Goal: Information Seeking & Learning: Learn about a topic

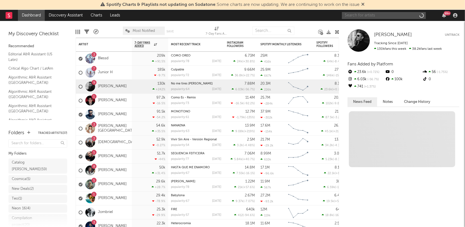
click at [362, 17] on input "text" at bounding box center [384, 15] width 84 height 7
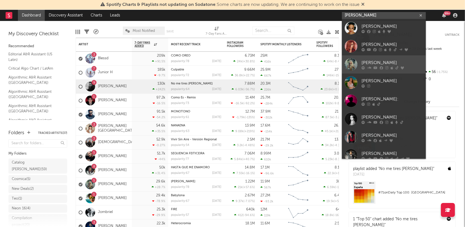
type input "[PERSON_NAME]"
click at [374, 64] on div "[PERSON_NAME]" at bounding box center [393, 63] width 62 height 7
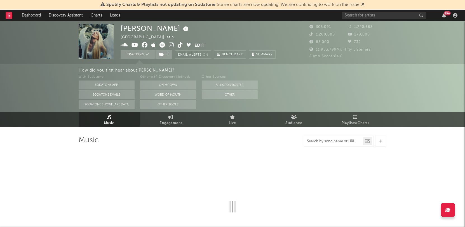
click at [325, 143] on input "text" at bounding box center [333, 141] width 59 height 4
type input "[PERSON_NAME]"
select select "6m"
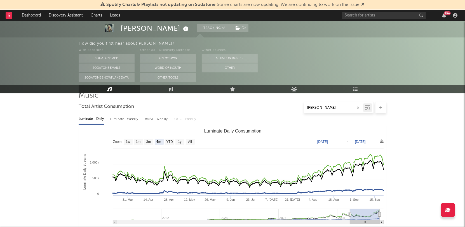
scroll to position [34, 0]
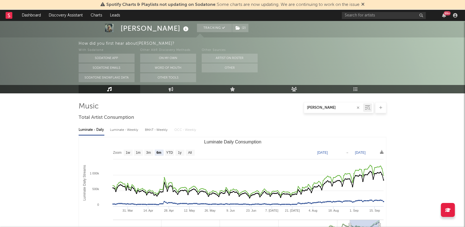
click at [329, 107] on input "[PERSON_NAME]" at bounding box center [333, 108] width 59 height 4
type input "[PERSON_NAME]"
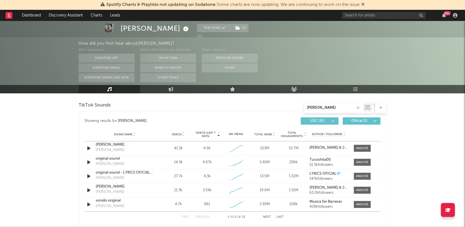
scroll to position [304, 0]
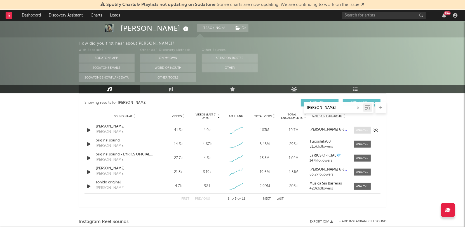
click at [361, 128] on div at bounding box center [362, 130] width 12 height 4
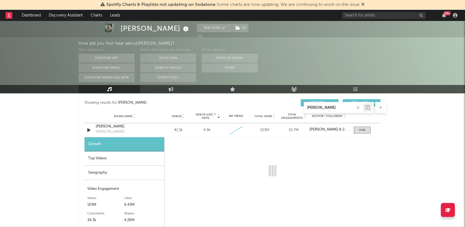
select select "1w"
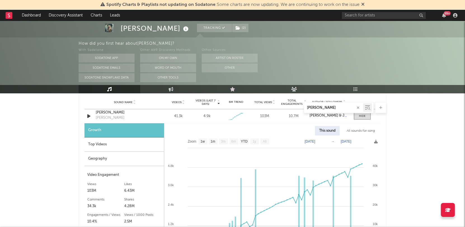
scroll to position [322, 0]
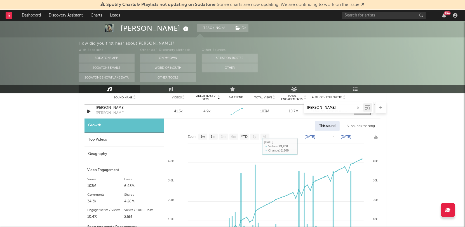
click at [368, 126] on div "All sounds for song" at bounding box center [360, 126] width 37 height 10
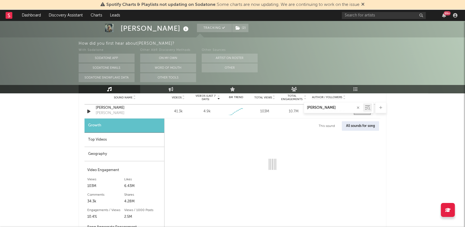
select select "1w"
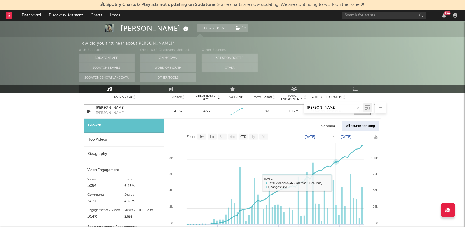
scroll to position [329, 0]
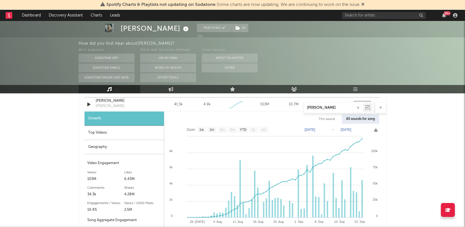
click at [103, 145] on div "Geography" at bounding box center [123, 147] width 79 height 14
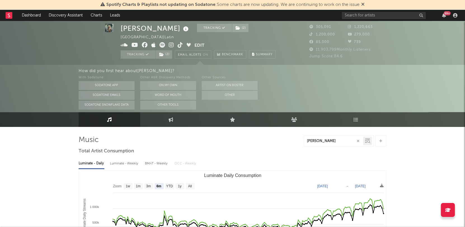
scroll to position [0, 0]
